Goal: Obtain resource: Download file/media

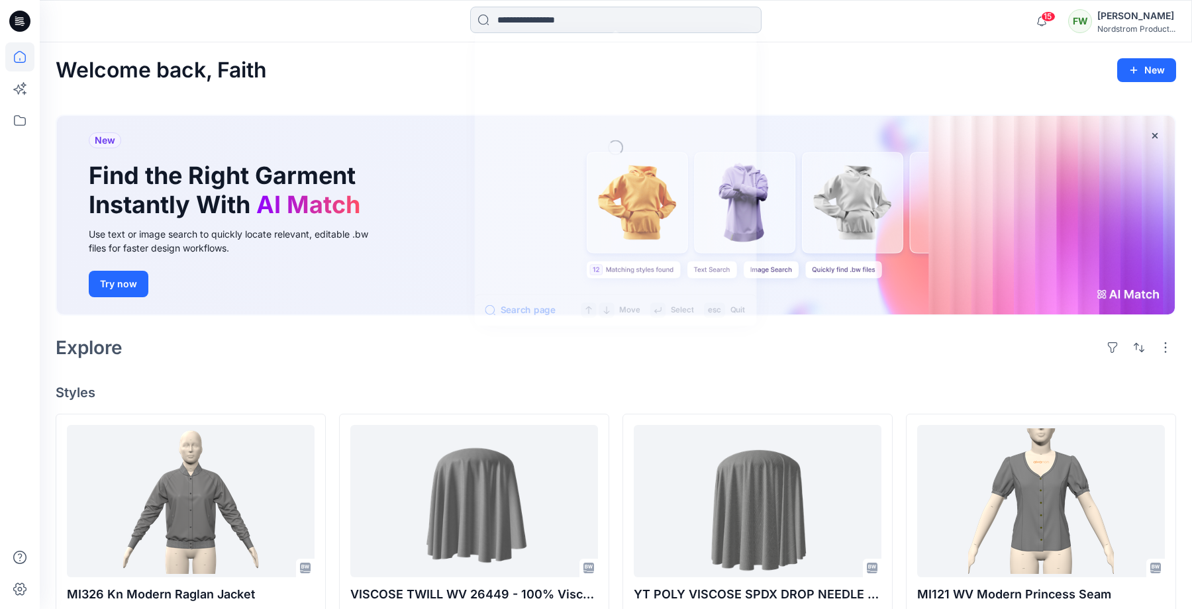
click at [669, 18] on input at bounding box center [615, 20] width 291 height 26
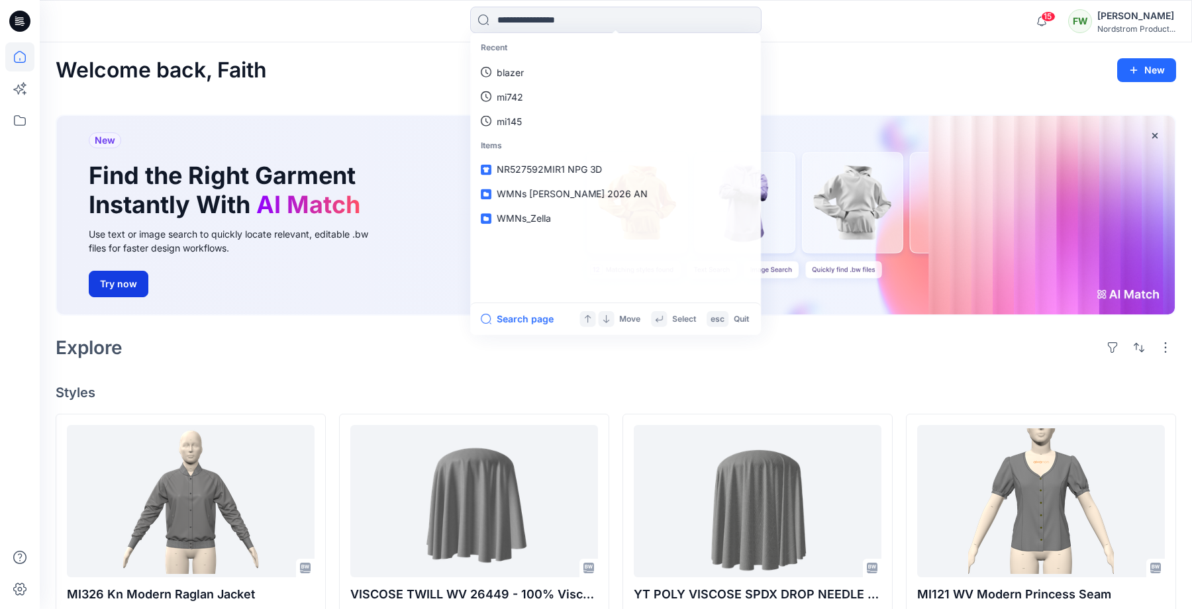
click at [138, 278] on button "Try now" at bounding box center [119, 284] width 60 height 26
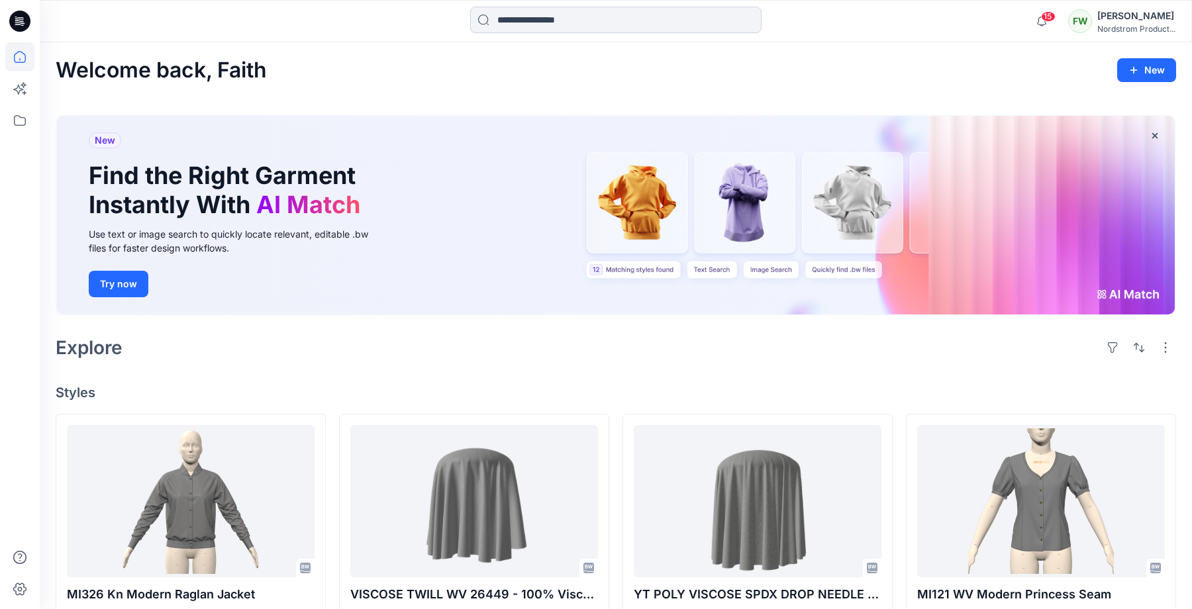
click at [602, 17] on input at bounding box center [615, 20] width 291 height 26
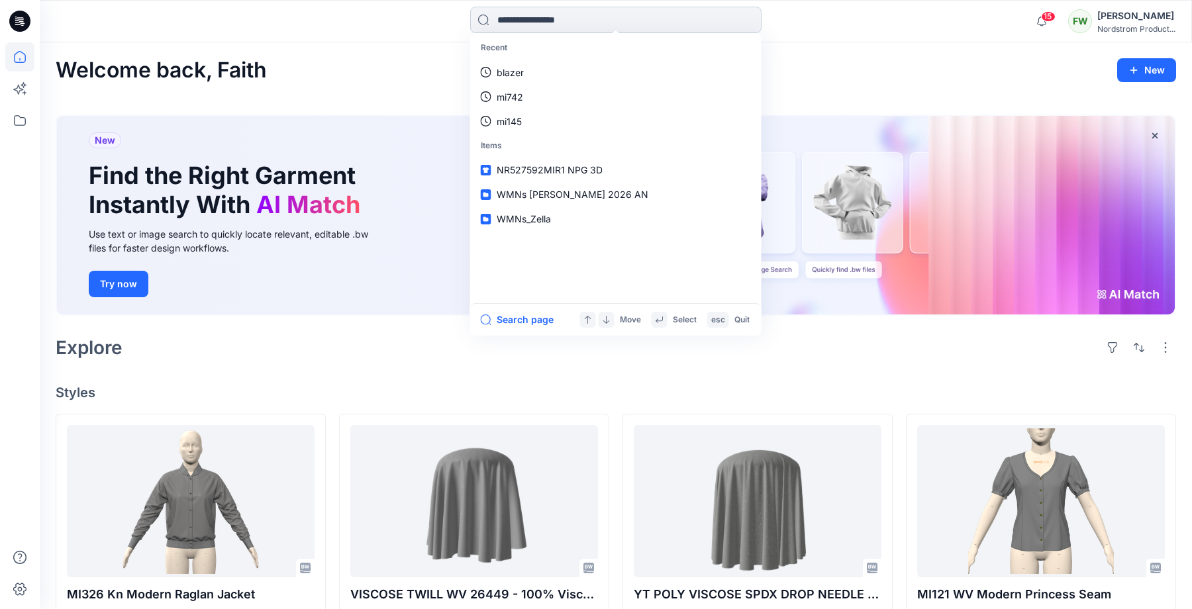
type input "*"
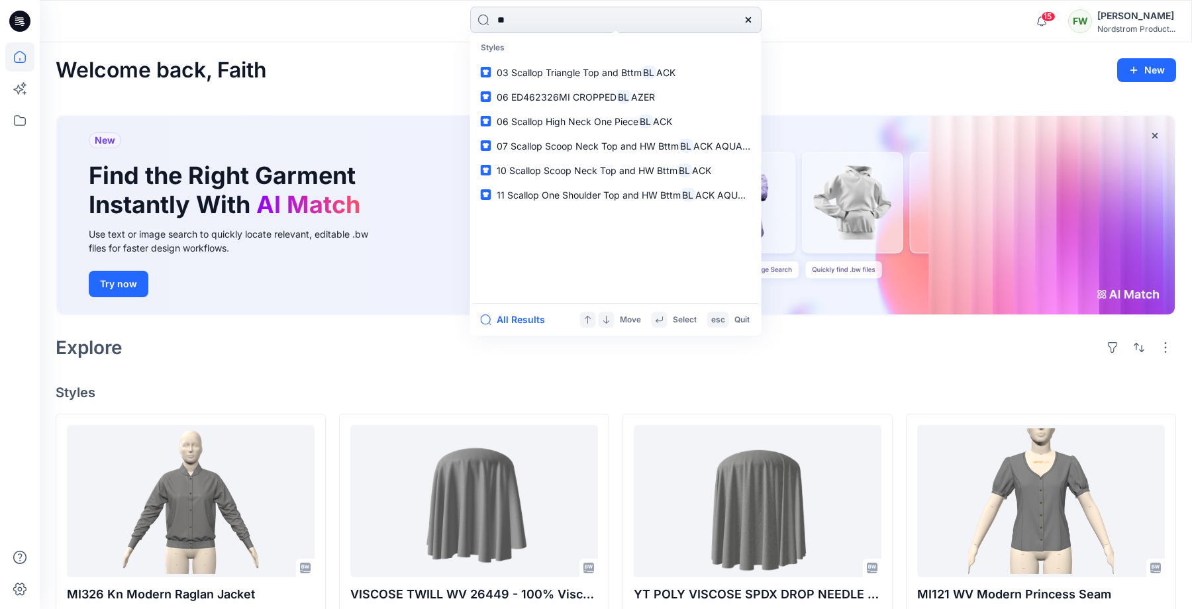
type input "*"
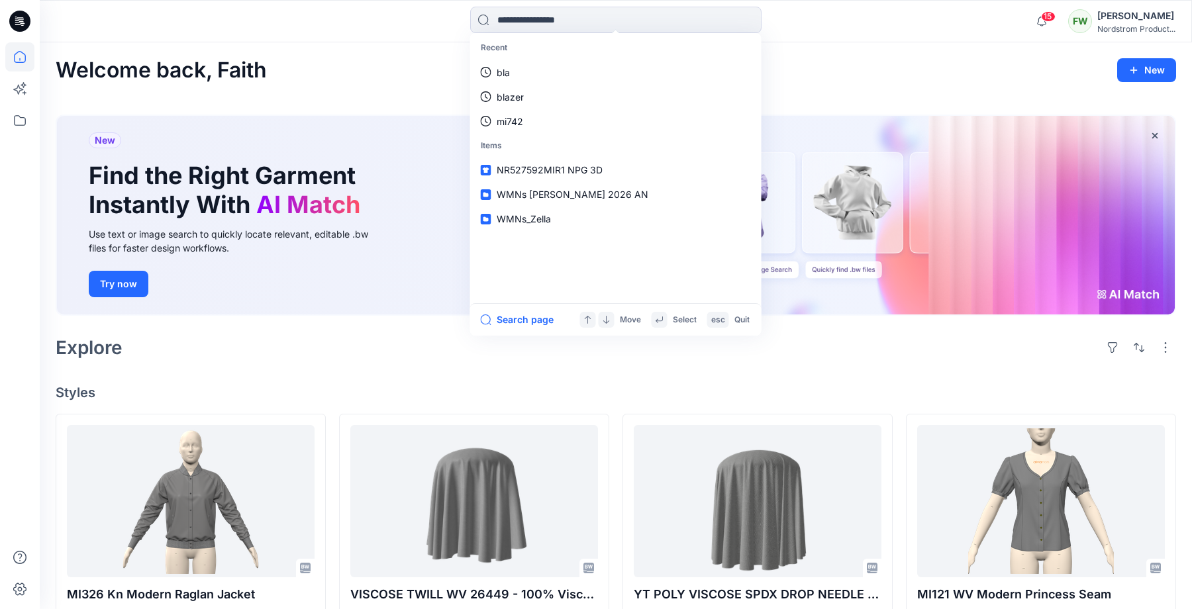
click at [426, 73] on div "Welcome back, Faith New" at bounding box center [616, 70] width 1120 height 24
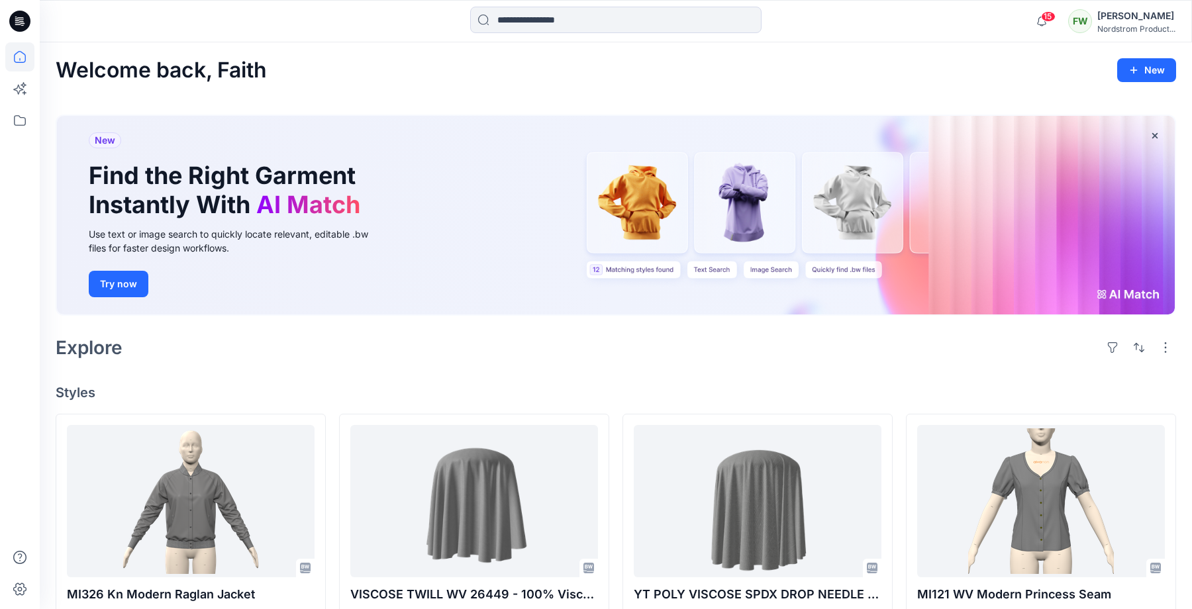
click at [293, 195] on span "AI Match" at bounding box center [308, 204] width 104 height 29
click at [532, 30] on input at bounding box center [615, 20] width 291 height 26
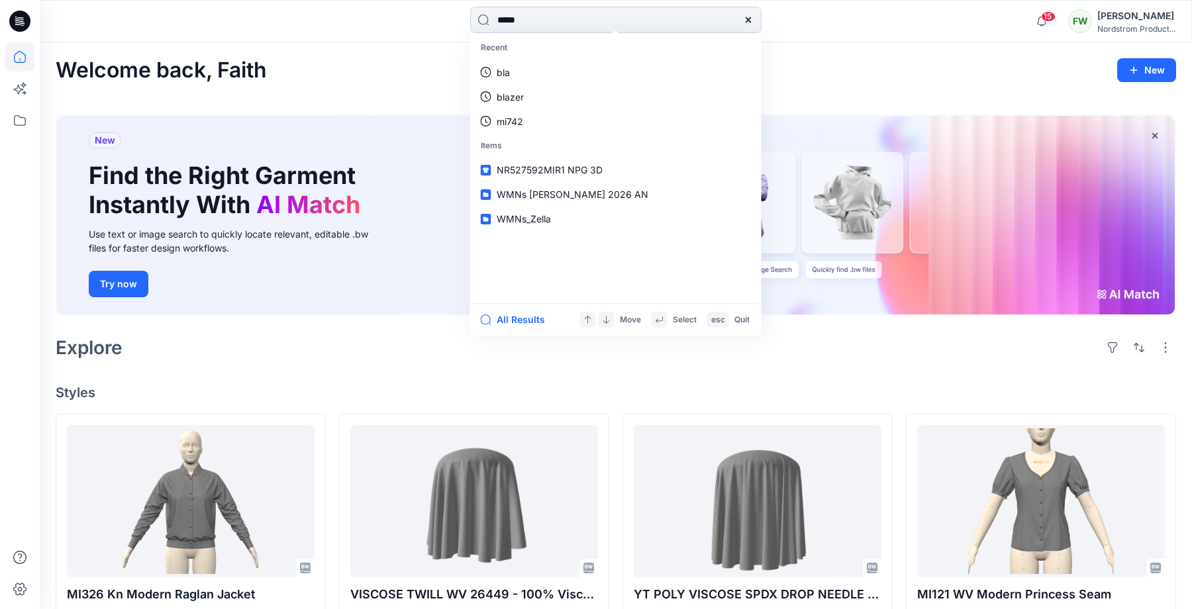
type input "******"
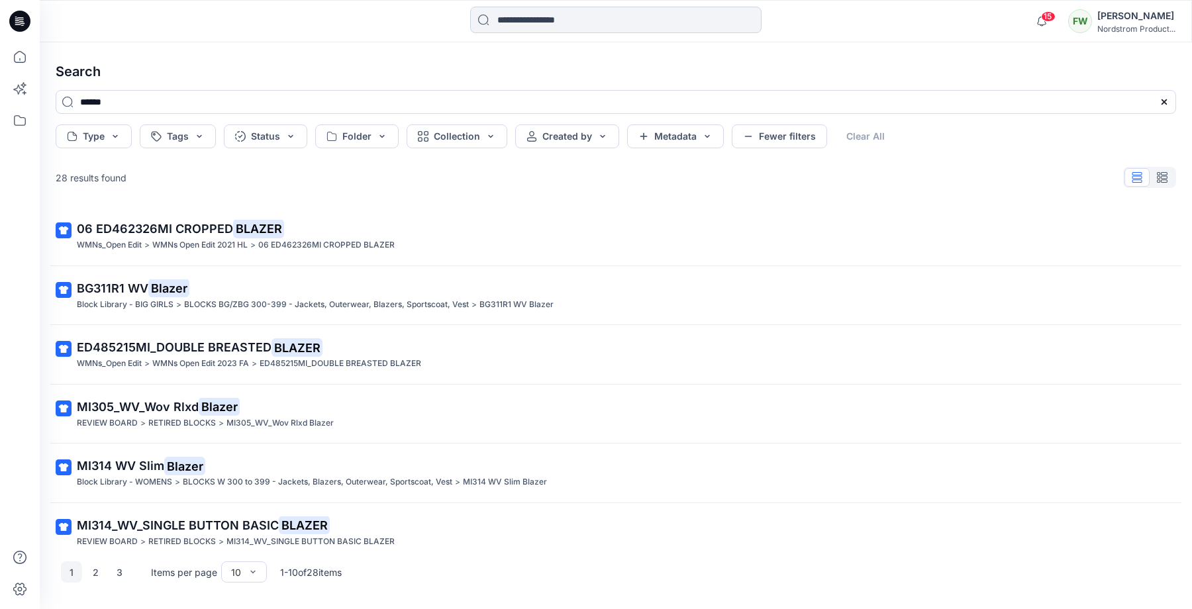
click at [577, 21] on input at bounding box center [615, 20] width 291 height 26
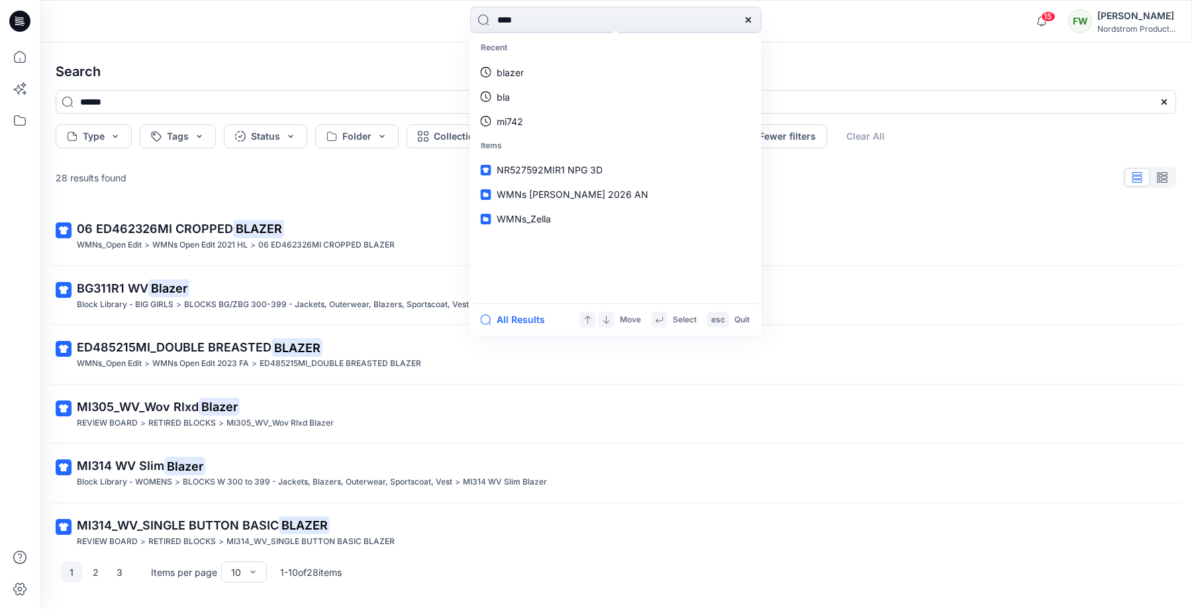
type input "*****"
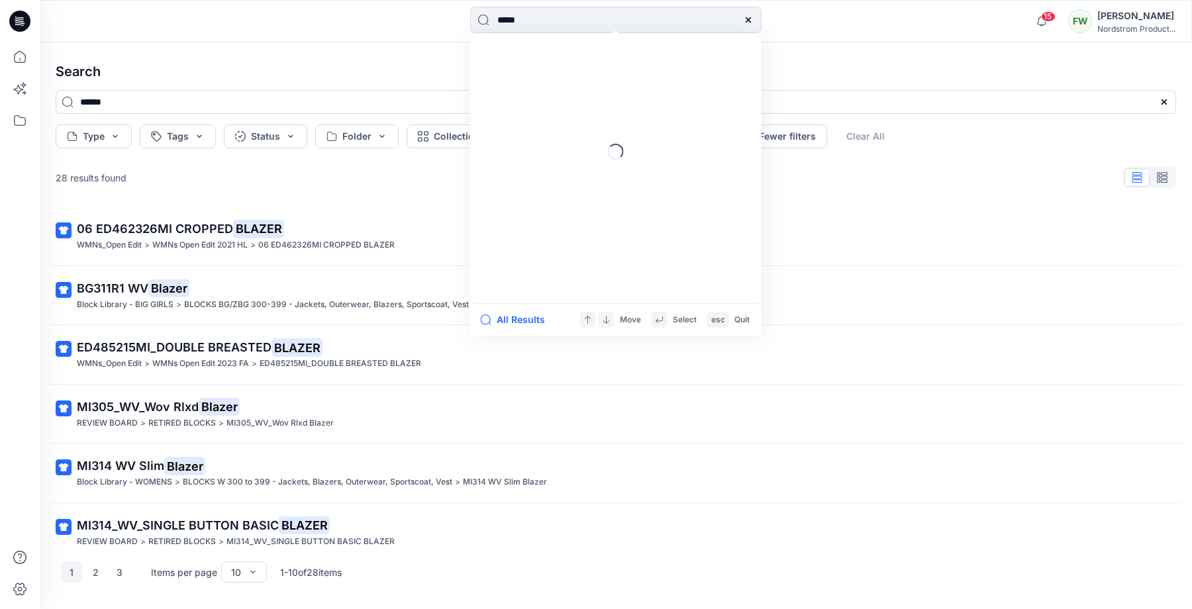
type input "*****"
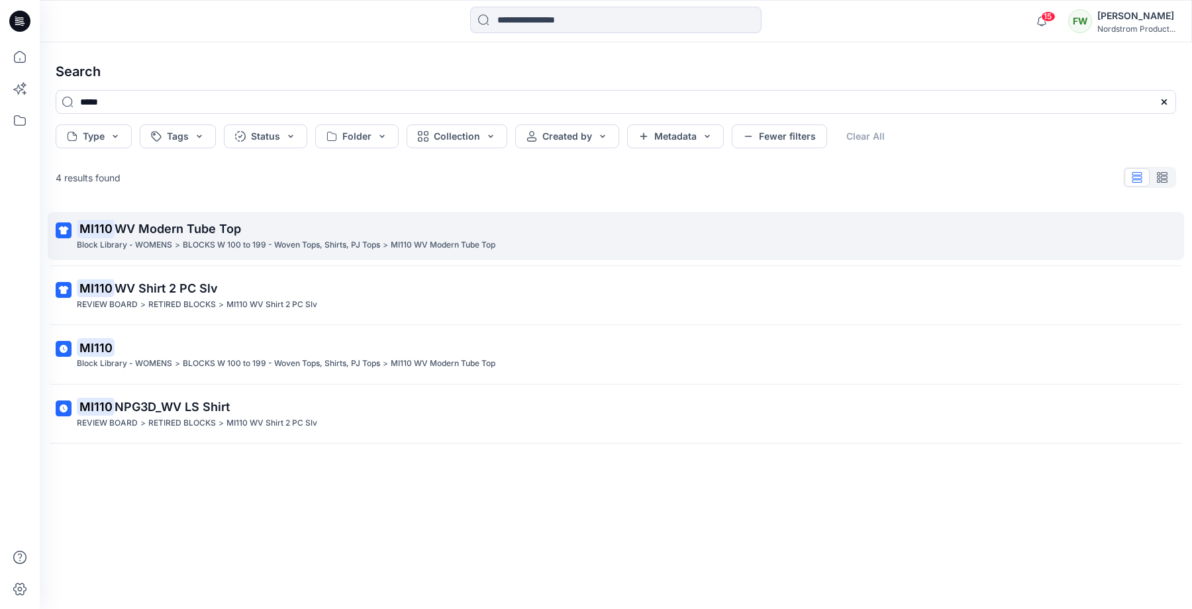
click at [189, 229] on span "WV Modern Tube Top" at bounding box center [178, 229] width 126 height 14
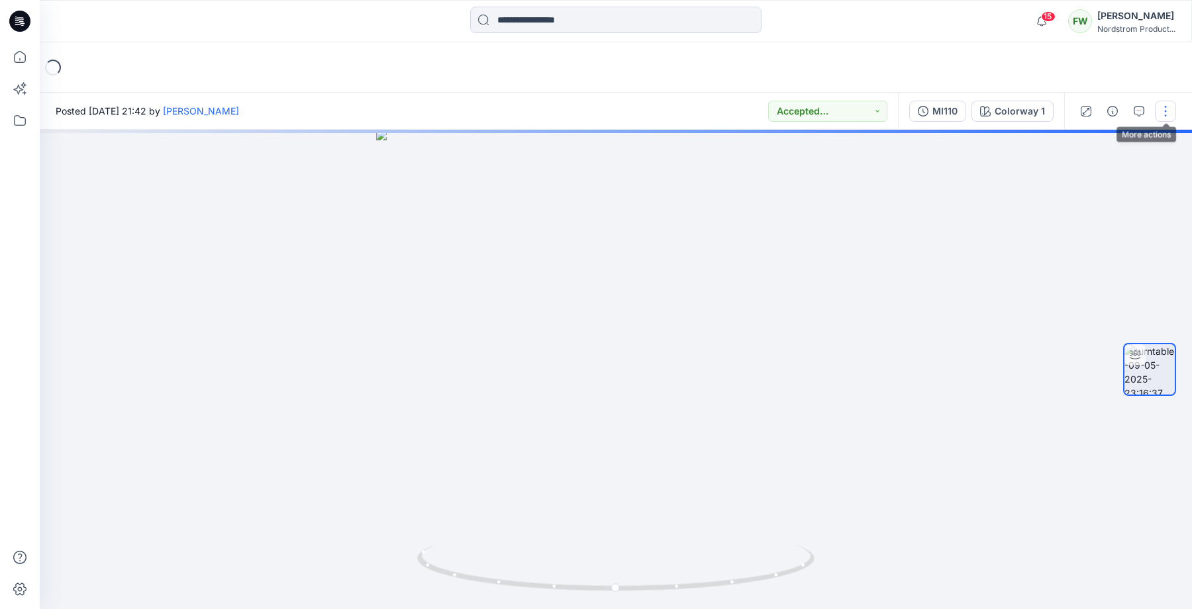
click at [1167, 109] on button "button" at bounding box center [1165, 111] width 21 height 21
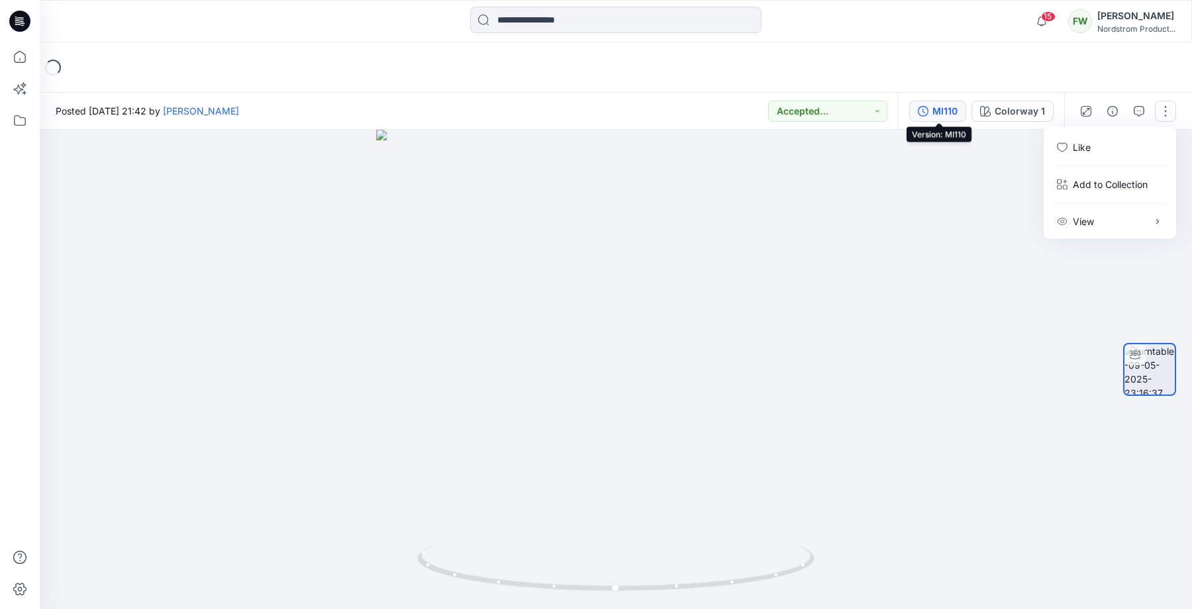
click at [953, 109] on div "MI110" at bounding box center [944, 111] width 25 height 15
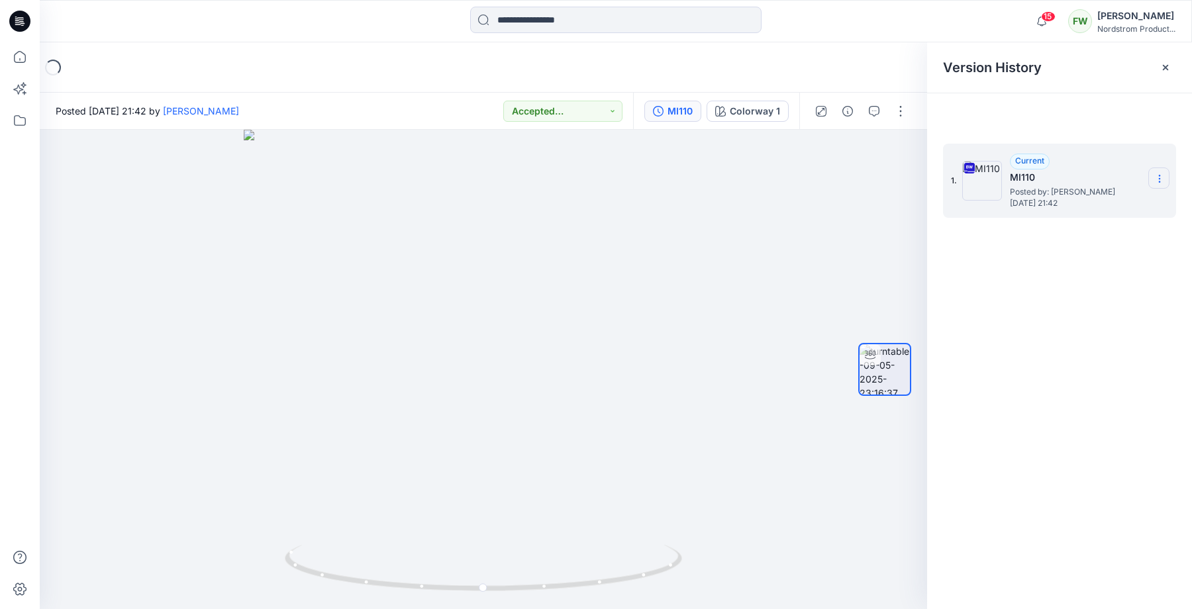
click at [1165, 179] on section at bounding box center [1158, 178] width 21 height 21
click at [1135, 201] on span "Download Source BW File" at bounding box center [1092, 205] width 111 height 16
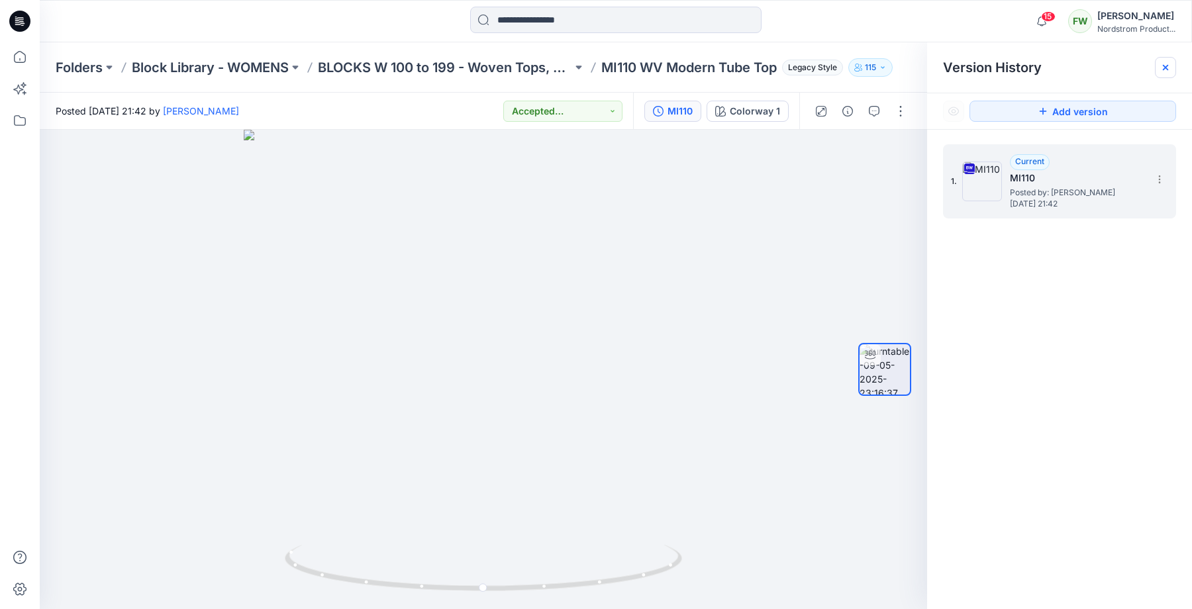
click at [1165, 68] on icon at bounding box center [1165, 67] width 5 height 5
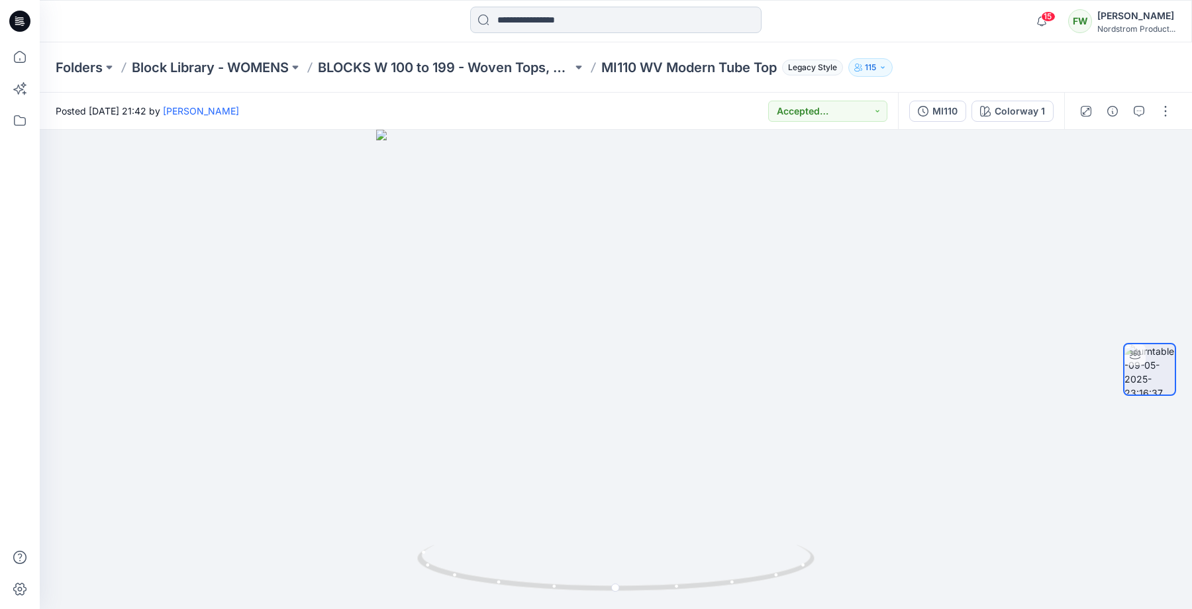
click at [567, 20] on input at bounding box center [615, 20] width 291 height 26
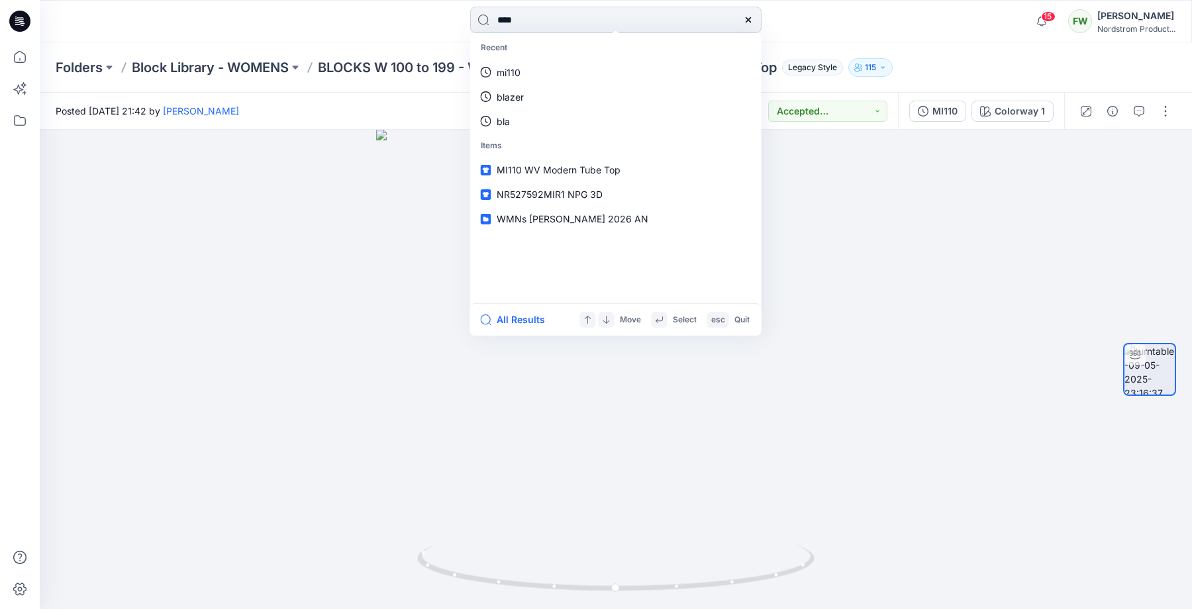
type input "*****"
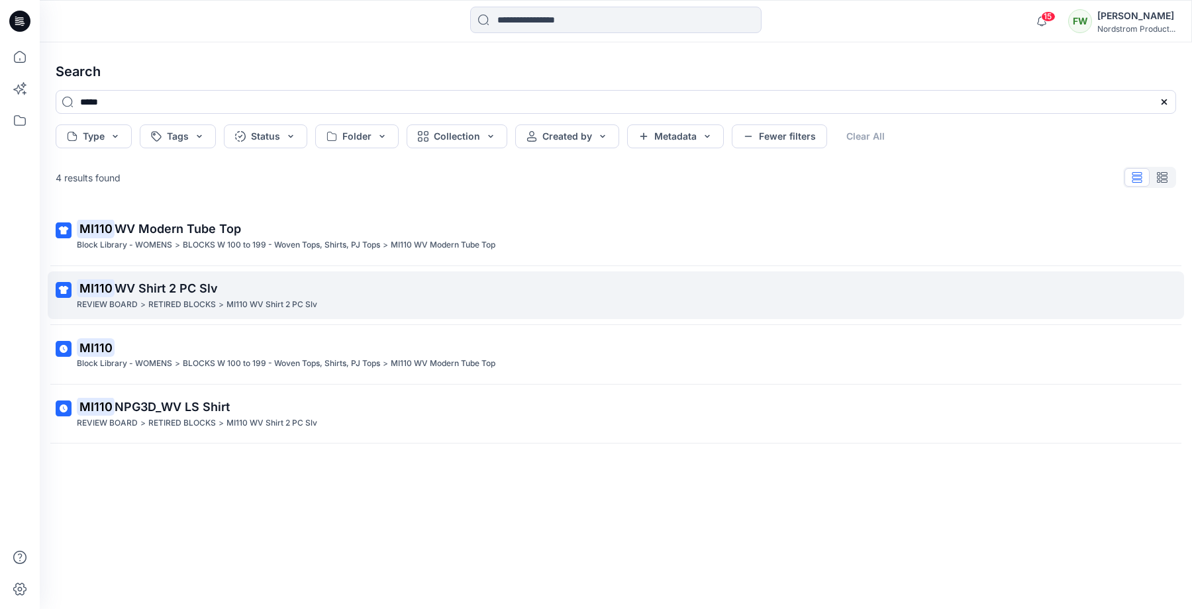
click at [162, 291] on span "WV Shirt 2 PC Slv" at bounding box center [166, 288] width 103 height 14
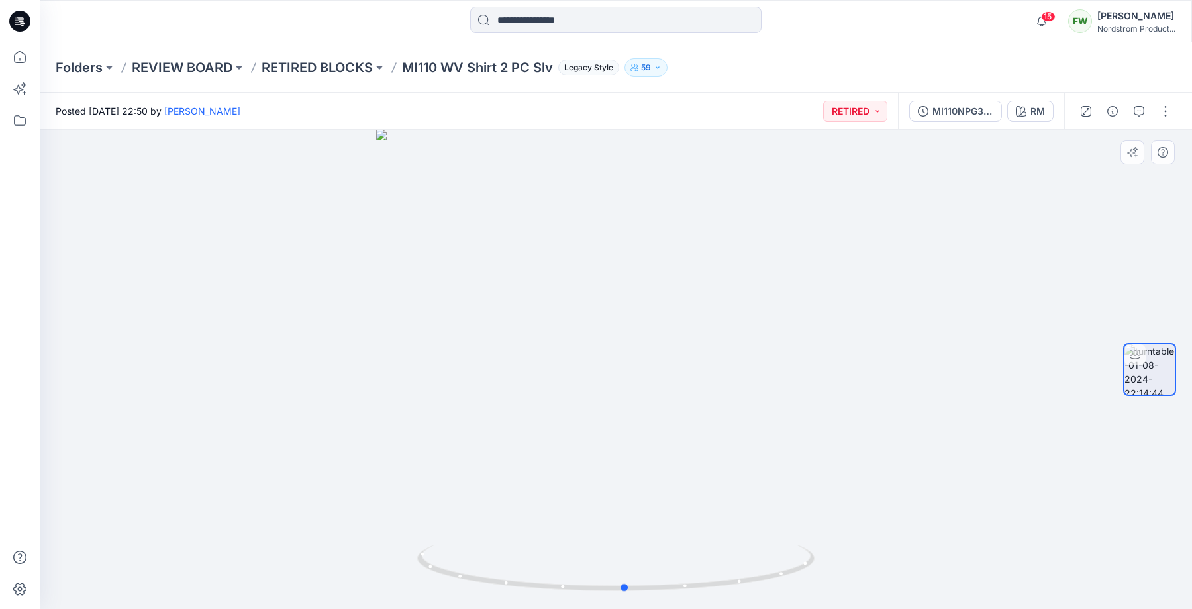
drag, startPoint x: 529, startPoint y: 317, endPoint x: 538, endPoint y: 317, distance: 8.6
click at [538, 317] on div at bounding box center [616, 369] width 1152 height 479
